Goal: Check status: Check status

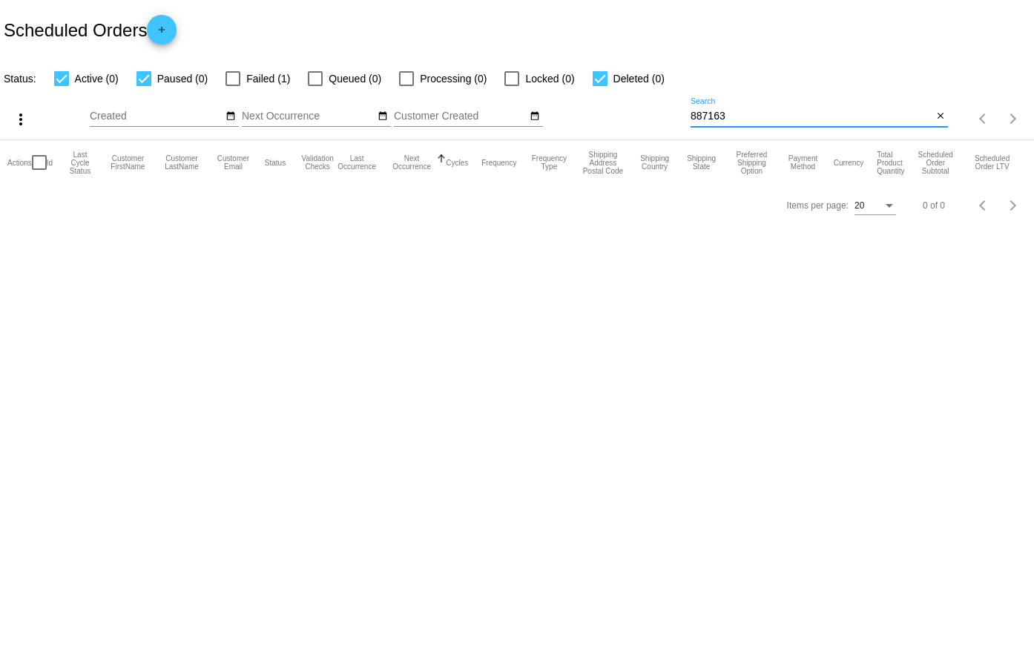
click at [727, 120] on input "887163" at bounding box center [812, 117] width 242 height 12
paste input "18605"
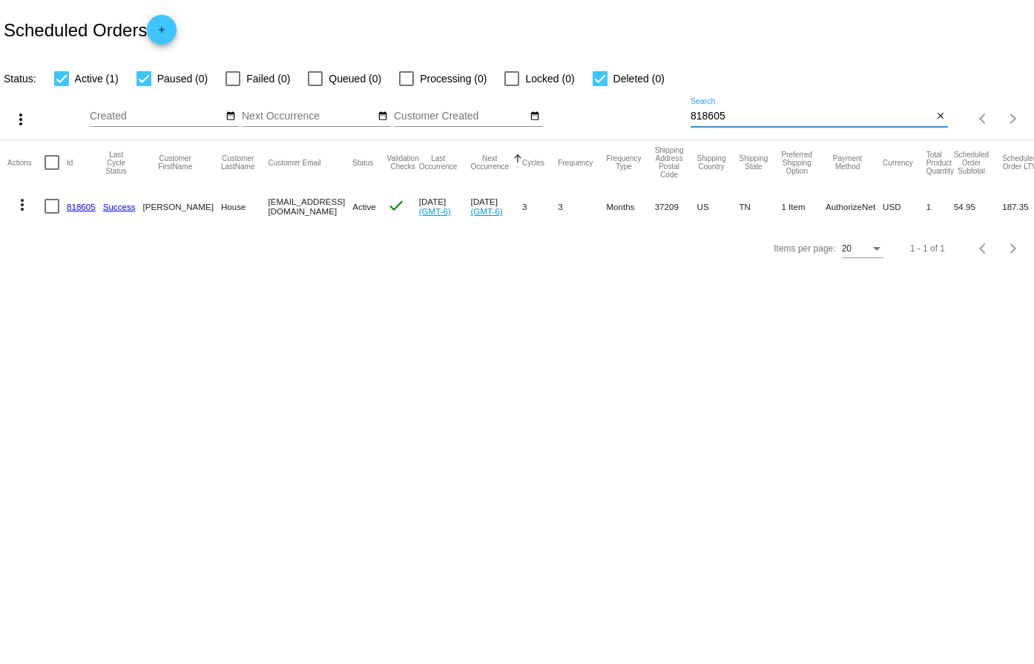
type input "818605"
click at [82, 208] on link "818605" at bounding box center [81, 207] width 29 height 10
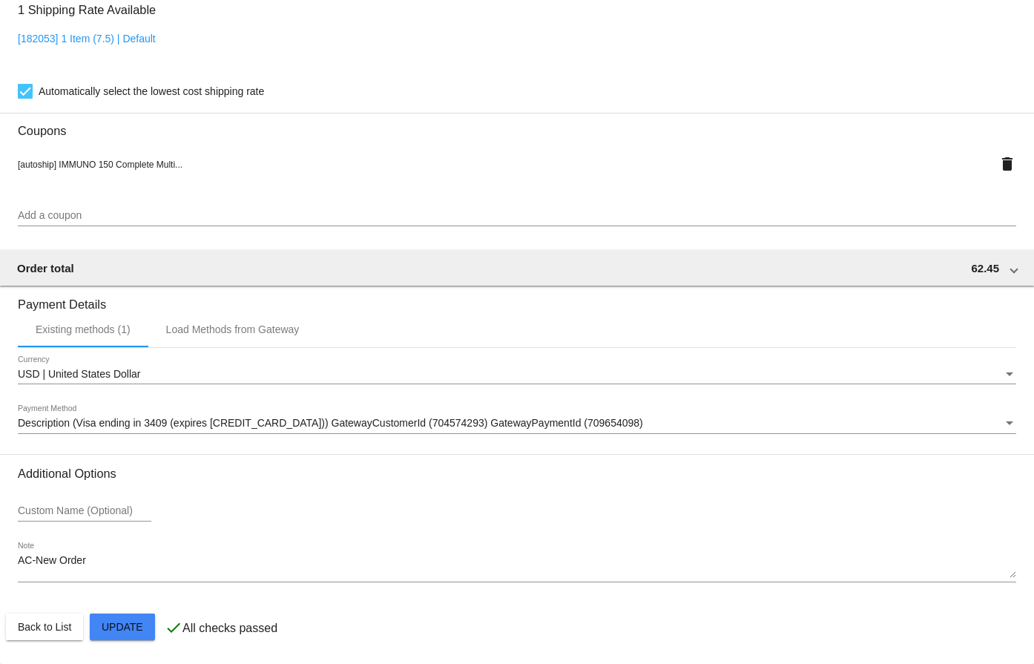
scroll to position [741, 0]
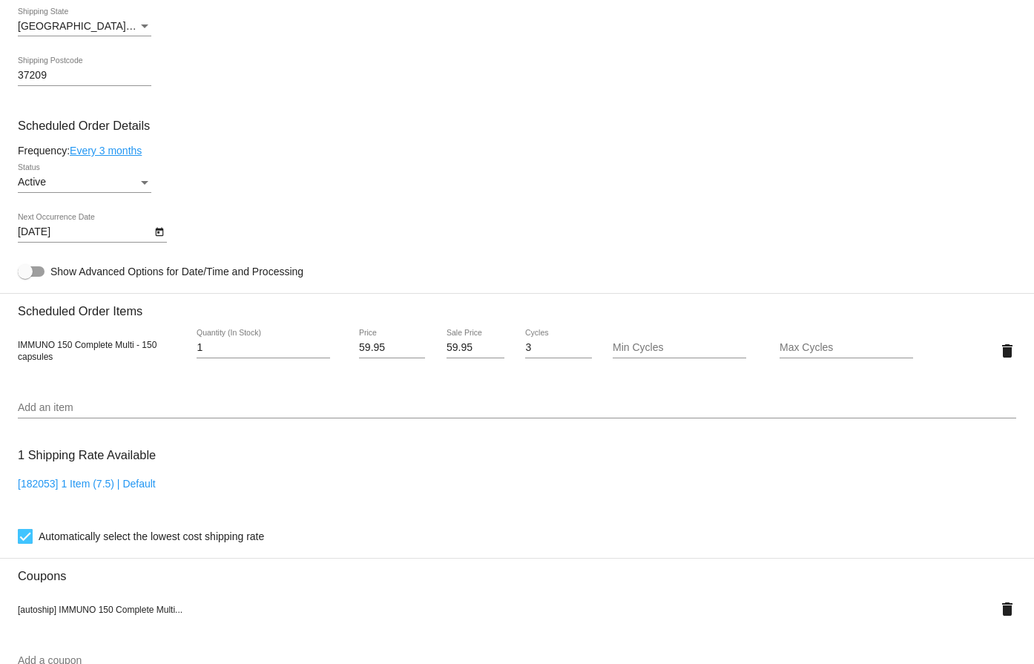
click at [155, 224] on icon "Open calendar" at bounding box center [159, 232] width 10 height 18
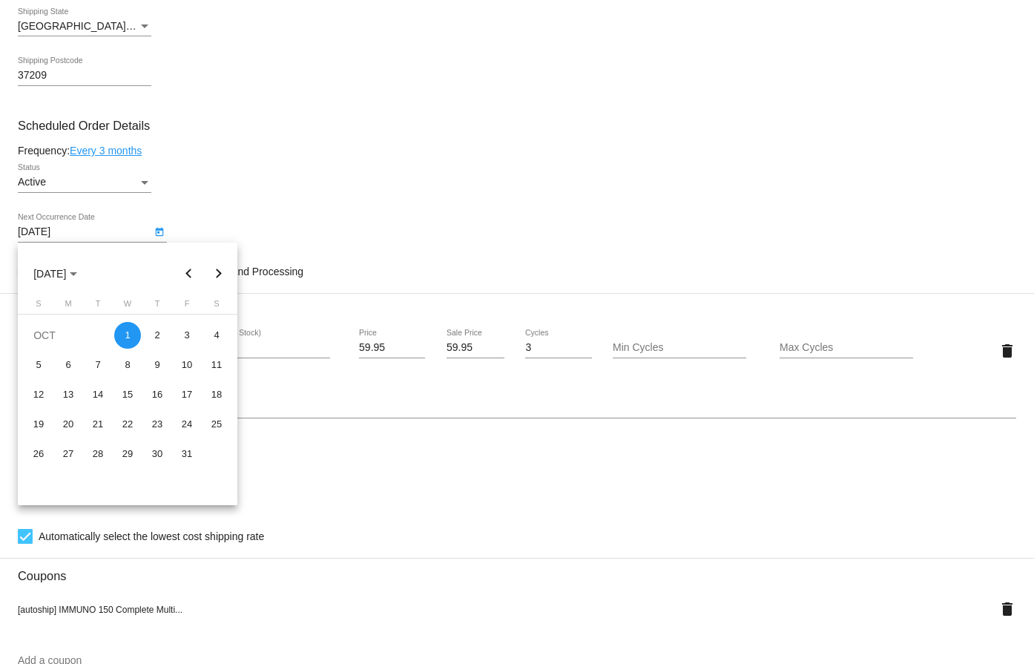
click at [193, 269] on button "Previous month" at bounding box center [189, 274] width 30 height 30
click at [70, 395] on div "8" at bounding box center [68, 394] width 27 height 27
type input "9/8/2025"
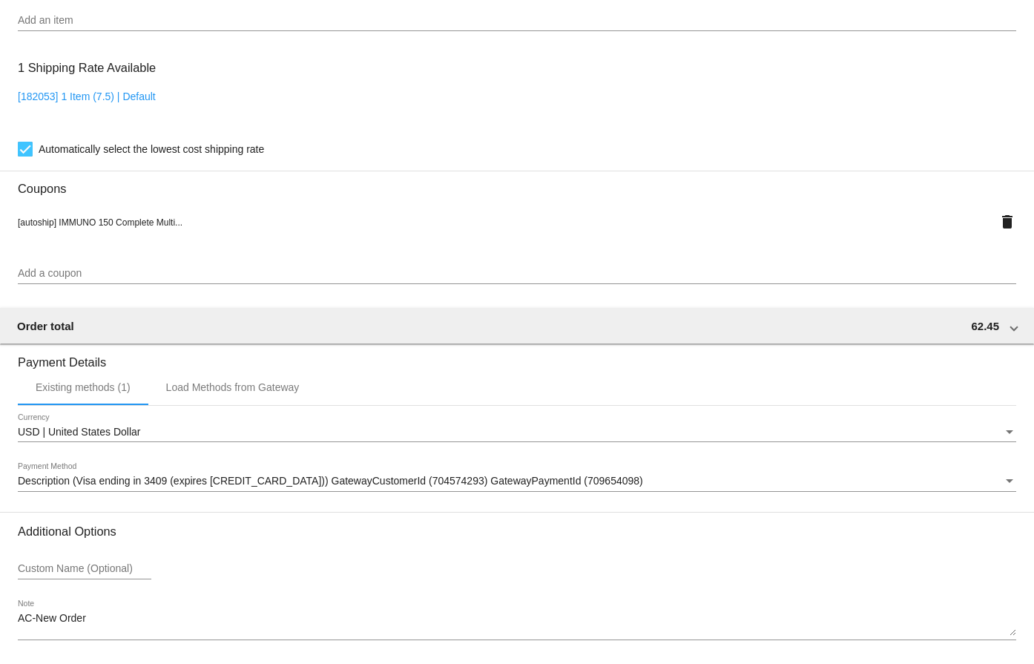
scroll to position [1186, 0]
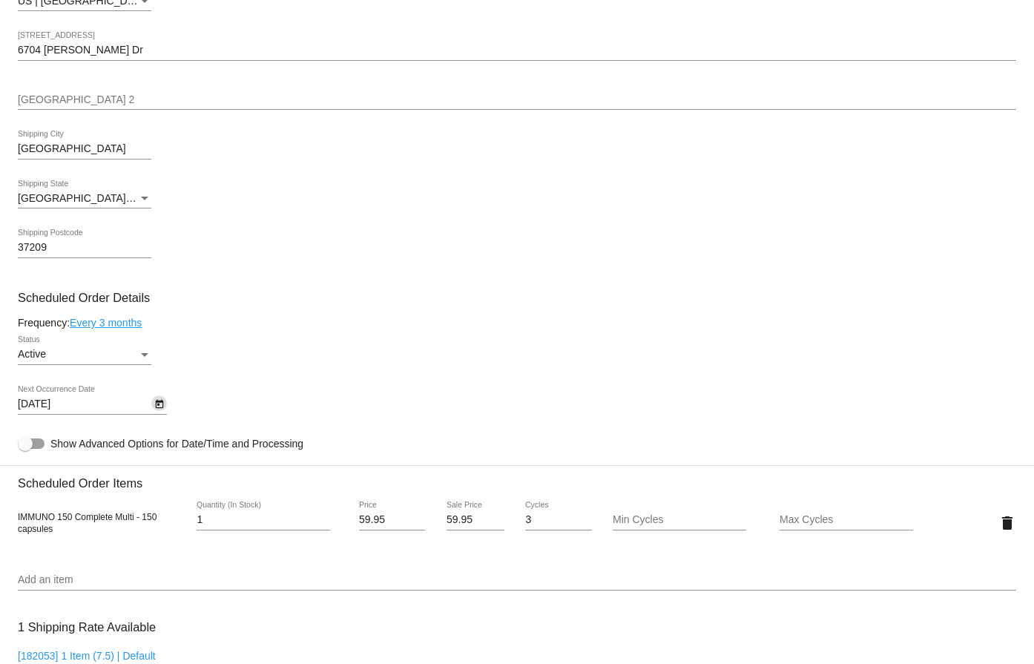
scroll to position [444, 0]
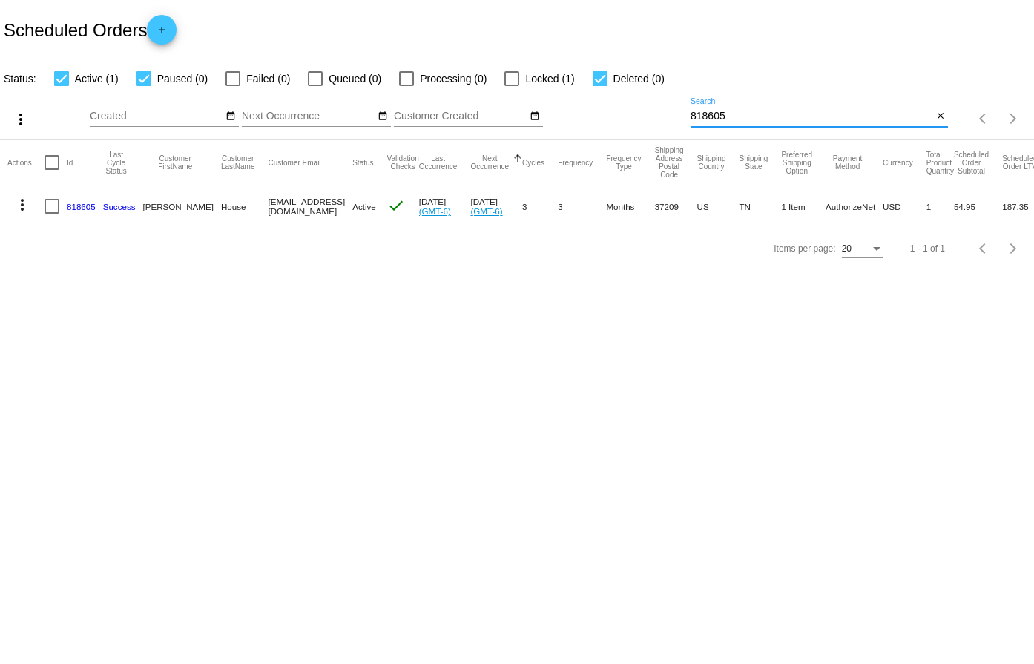
click at [850, 111] on input "818605" at bounding box center [812, 117] width 242 height 12
click at [850, 112] on input "818605" at bounding box center [812, 117] width 242 height 12
click at [941, 122] on mat-icon "close" at bounding box center [940, 117] width 10 height 12
